Goal: Understand process/instructions: Learn about a topic

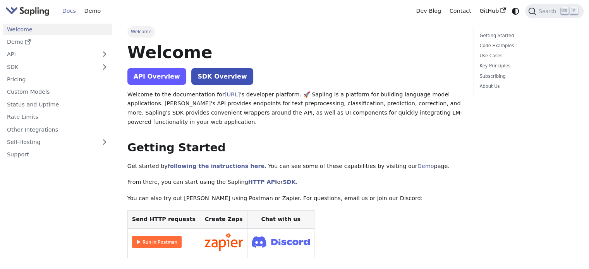
click at [175, 81] on link "API Overview" at bounding box center [156, 76] width 59 height 17
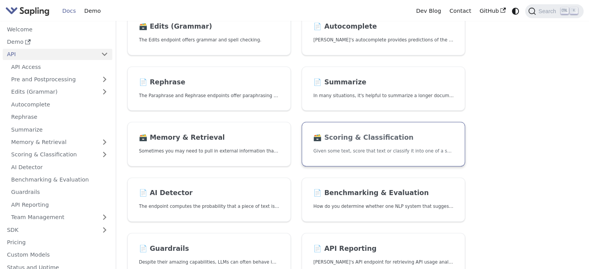
scroll to position [155, 0]
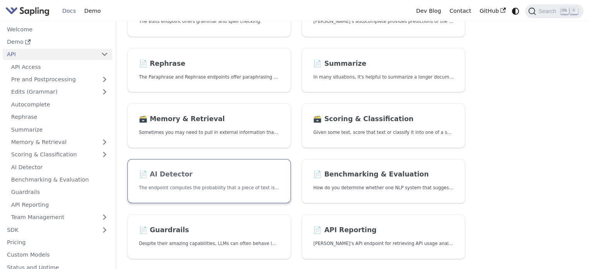
click at [250, 173] on h2 "📄️ AI Detector" at bounding box center [209, 174] width 140 height 9
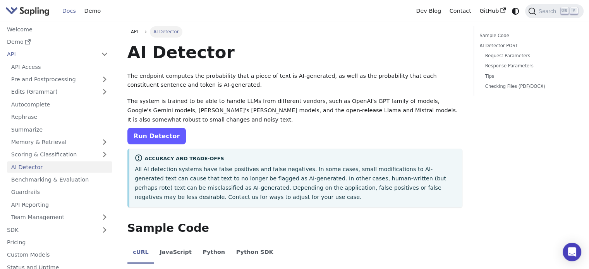
click at [158, 135] on link "Run Detector" at bounding box center [156, 136] width 58 height 17
